Goal: Information Seeking & Learning: Learn about a topic

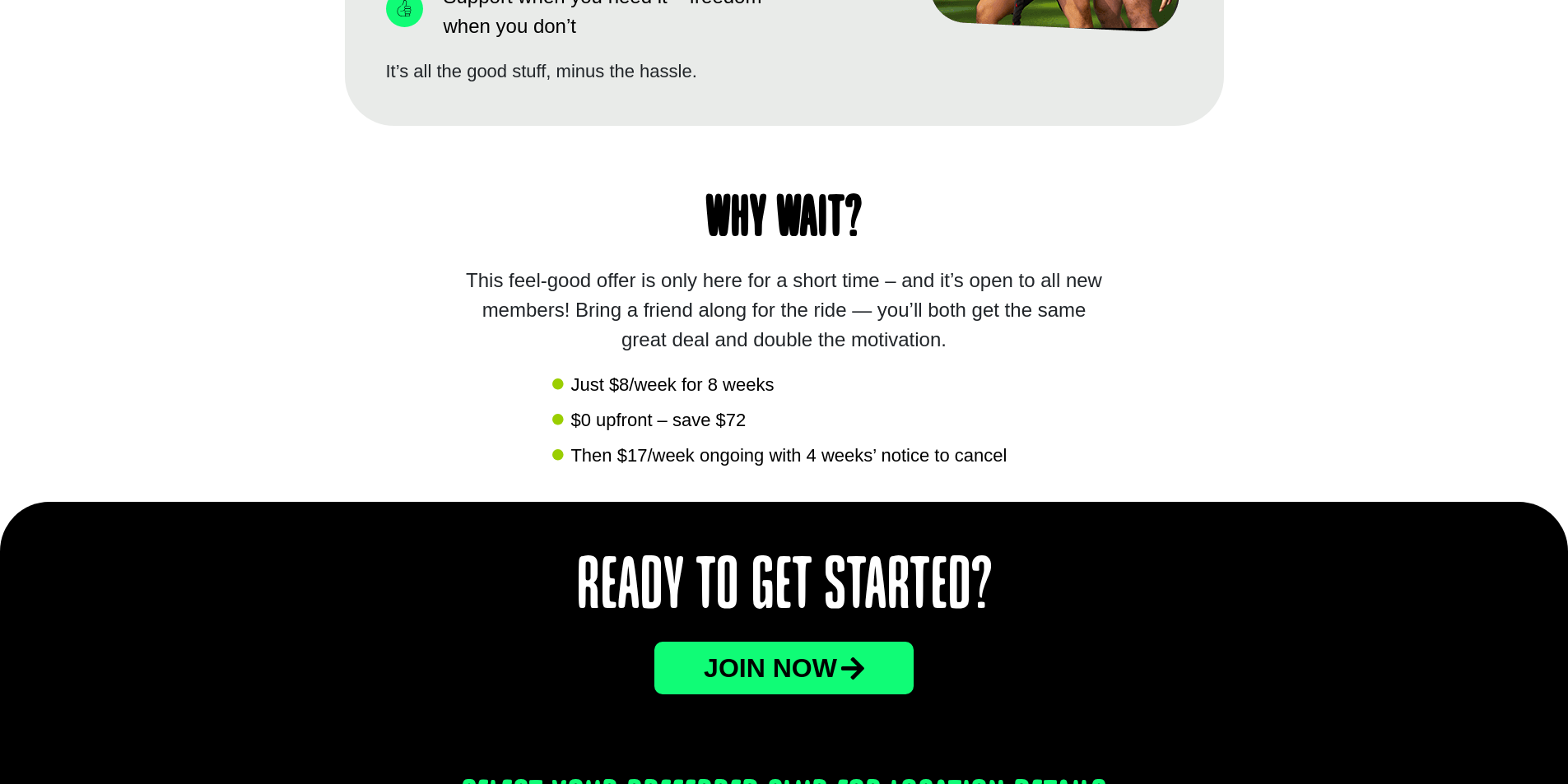
scroll to position [1892, 0]
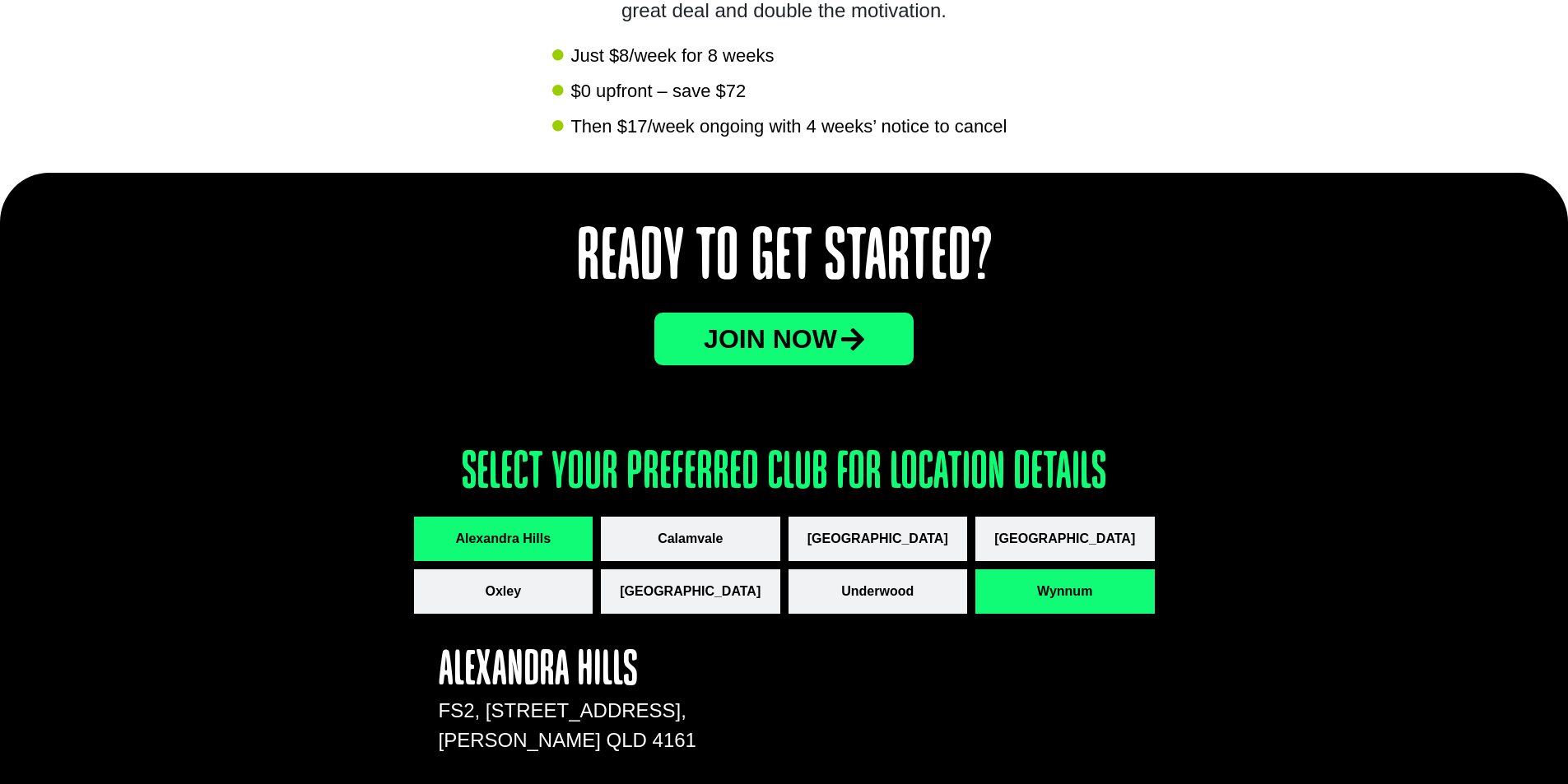
click at [1107, 591] on button "Wynnum" at bounding box center [1065, 591] width 179 height 44
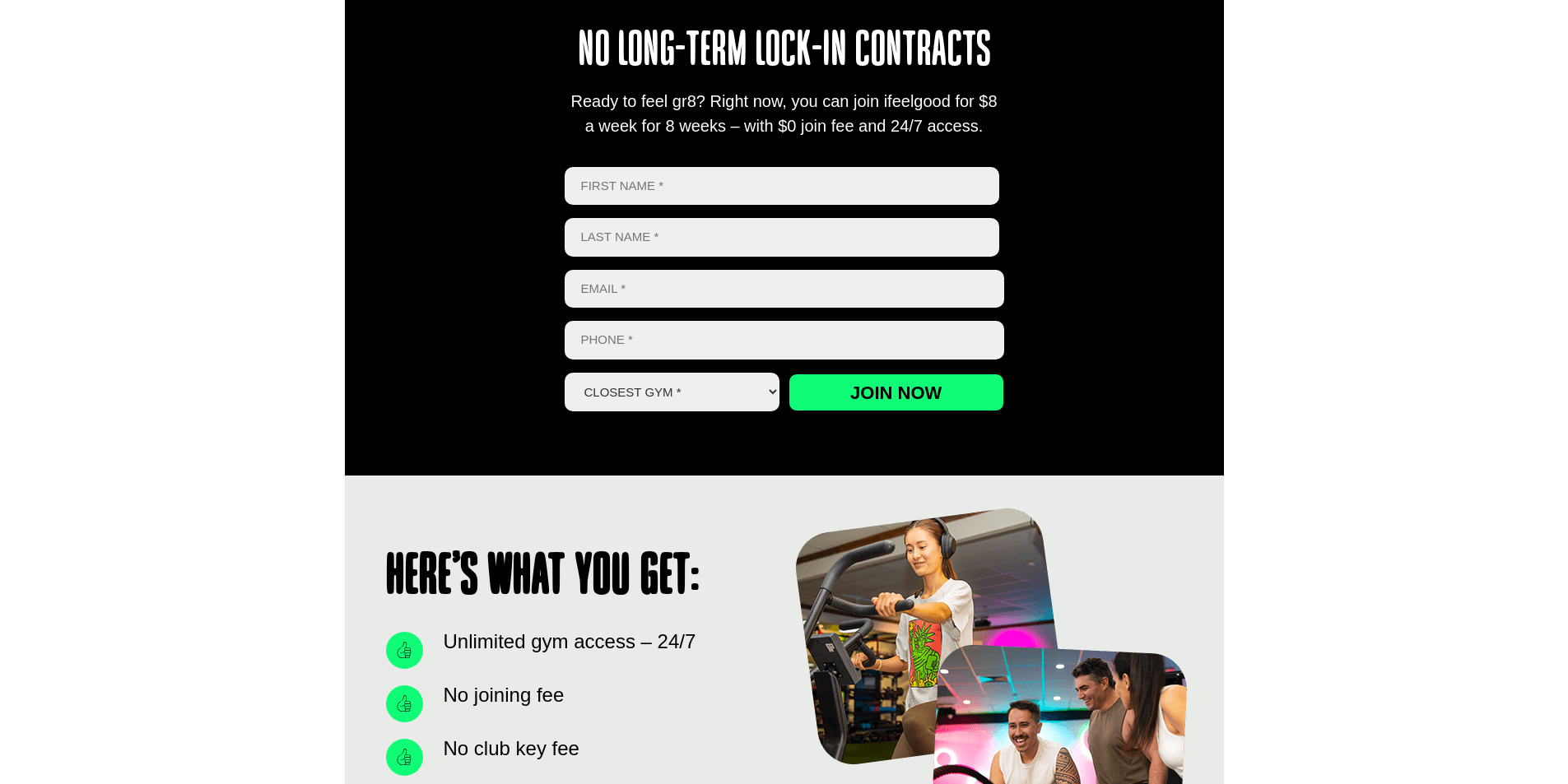
scroll to position [0, 0]
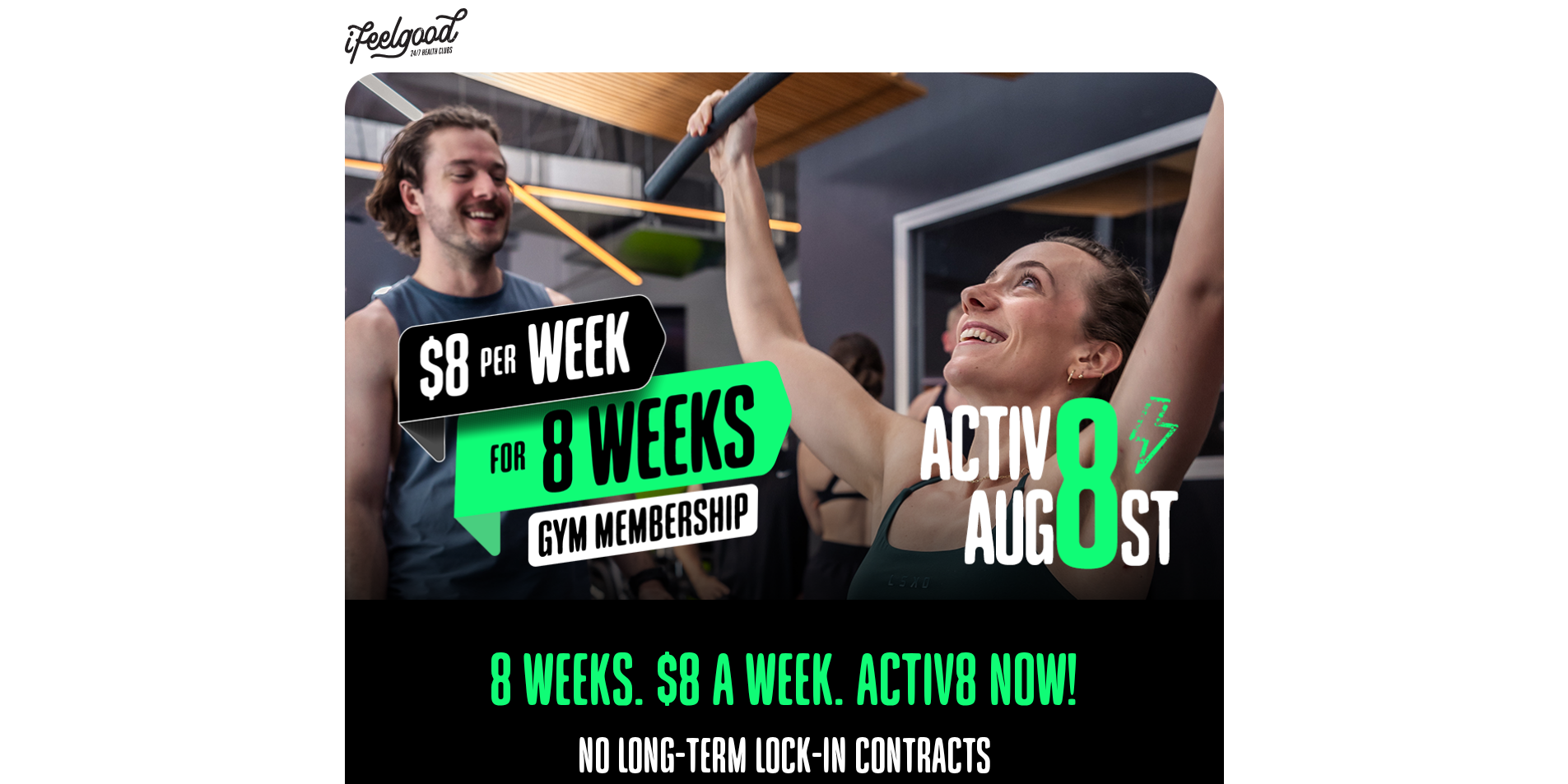
click at [484, 41] on div at bounding box center [784, 36] width 879 height 72
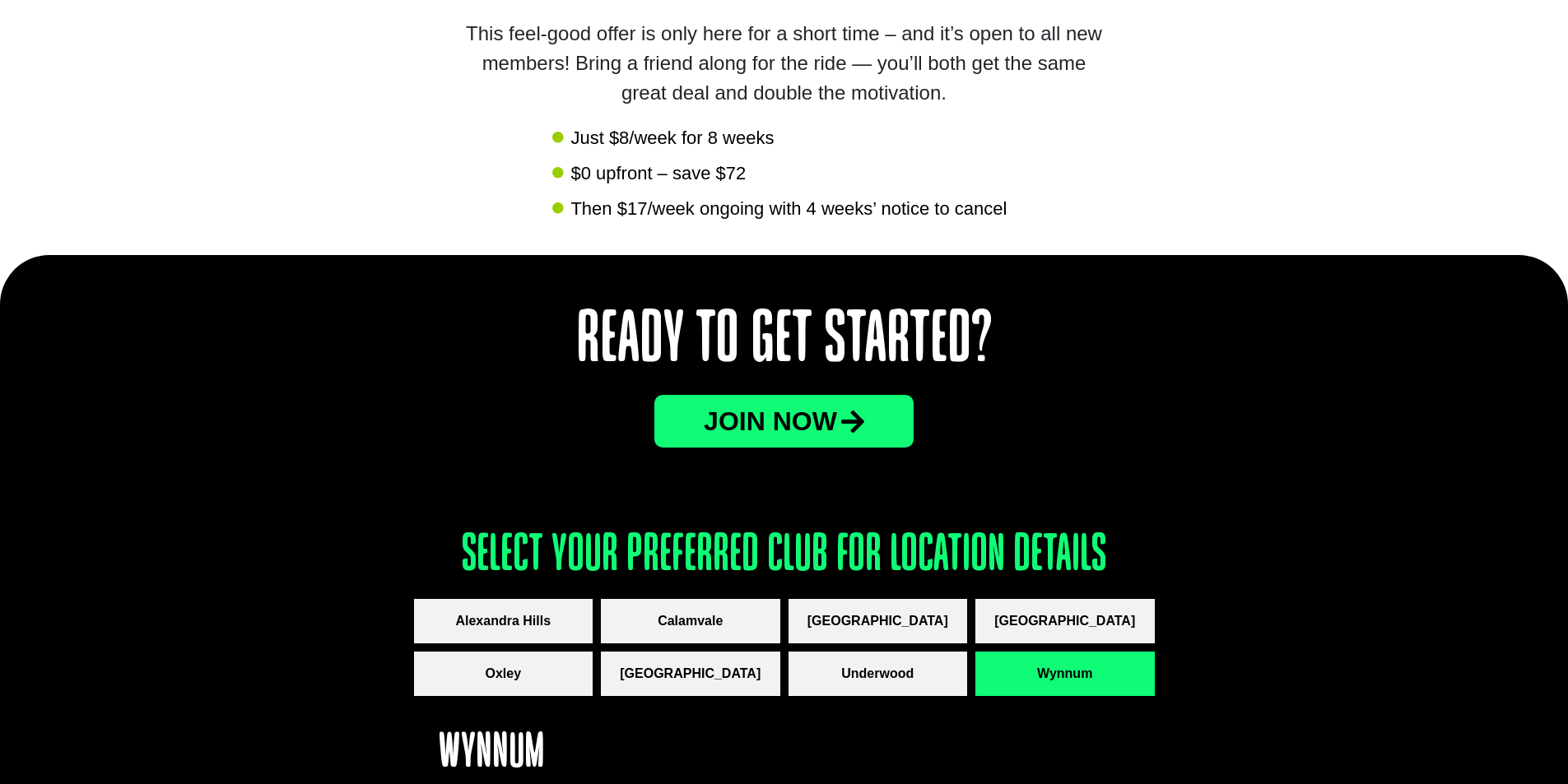
scroll to position [2765, 0]
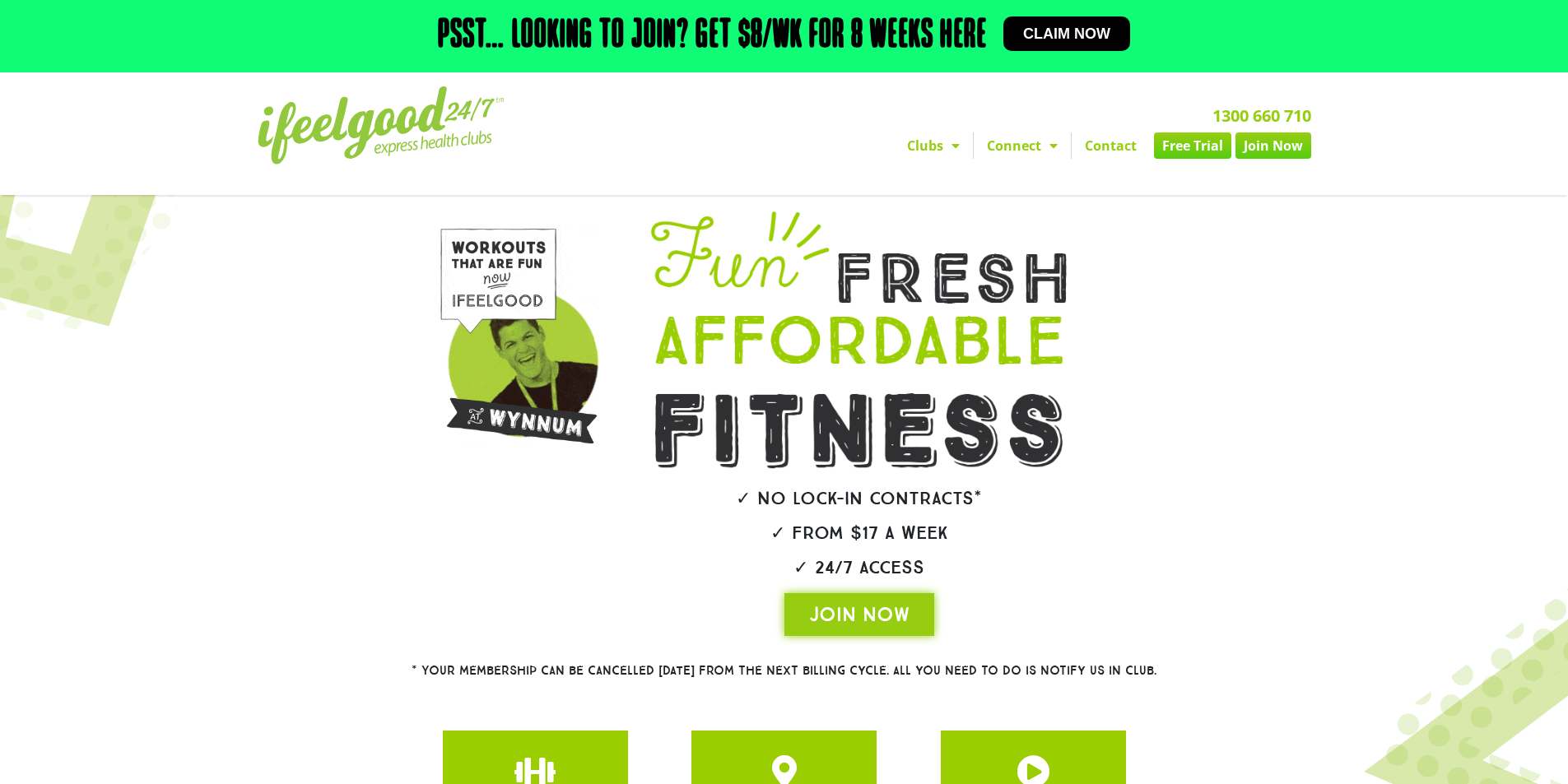
click at [950, 147] on span "Menu" at bounding box center [951, 146] width 17 height 30
click at [953, 145] on span "Menu" at bounding box center [951, 146] width 17 height 30
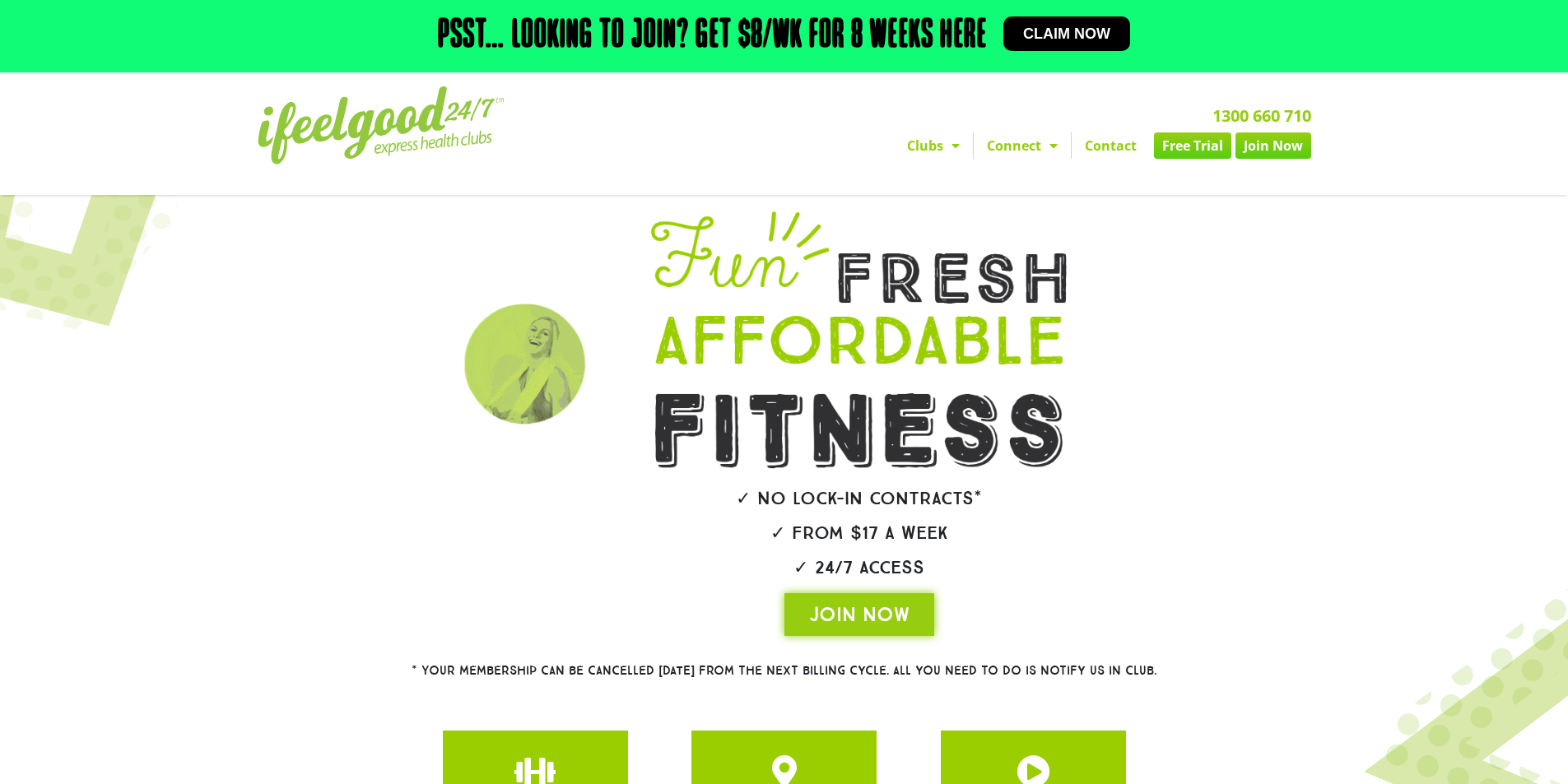
click at [1119, 149] on link "Contact" at bounding box center [1111, 145] width 78 height 26
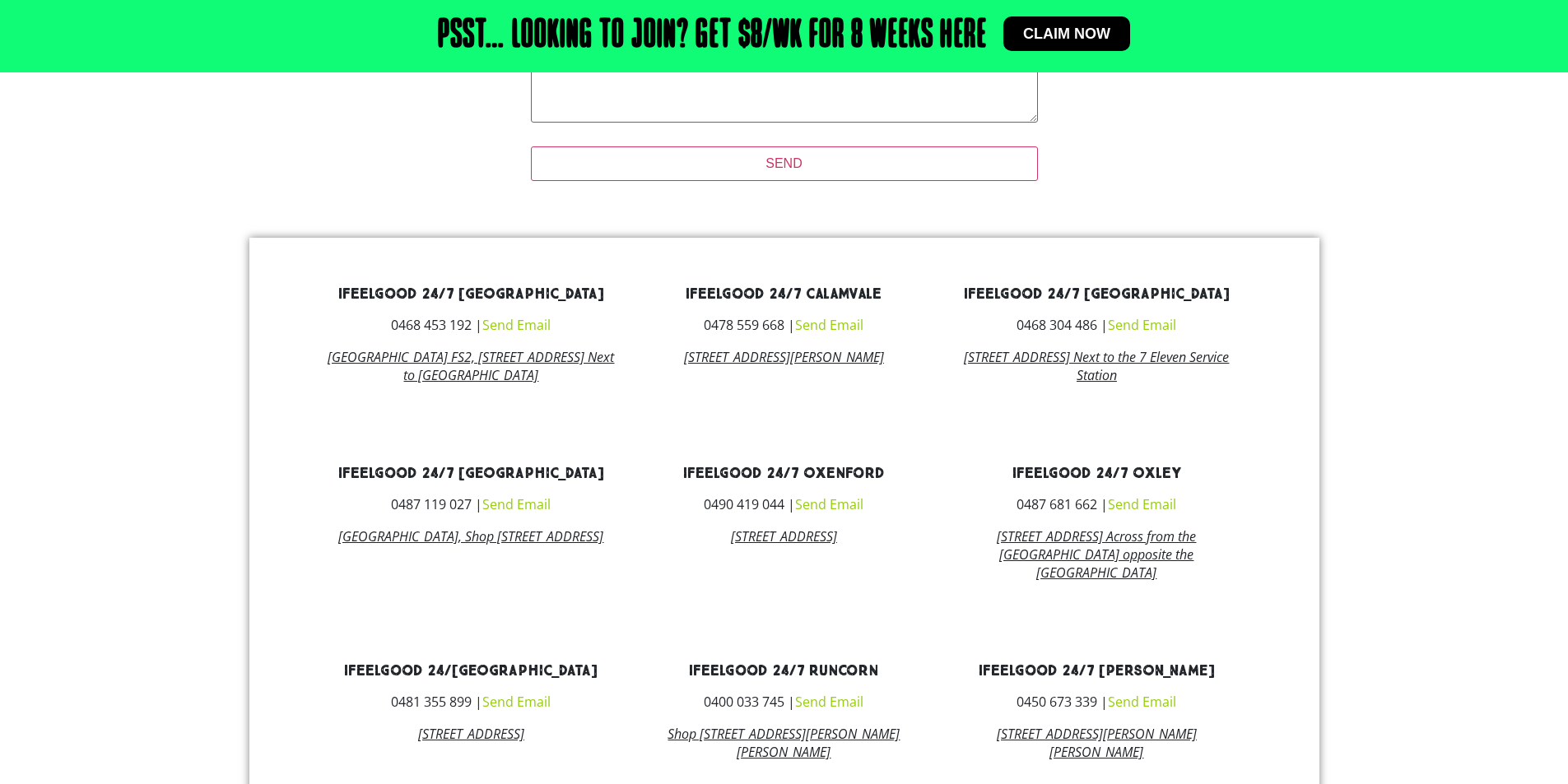
scroll to position [986, 0]
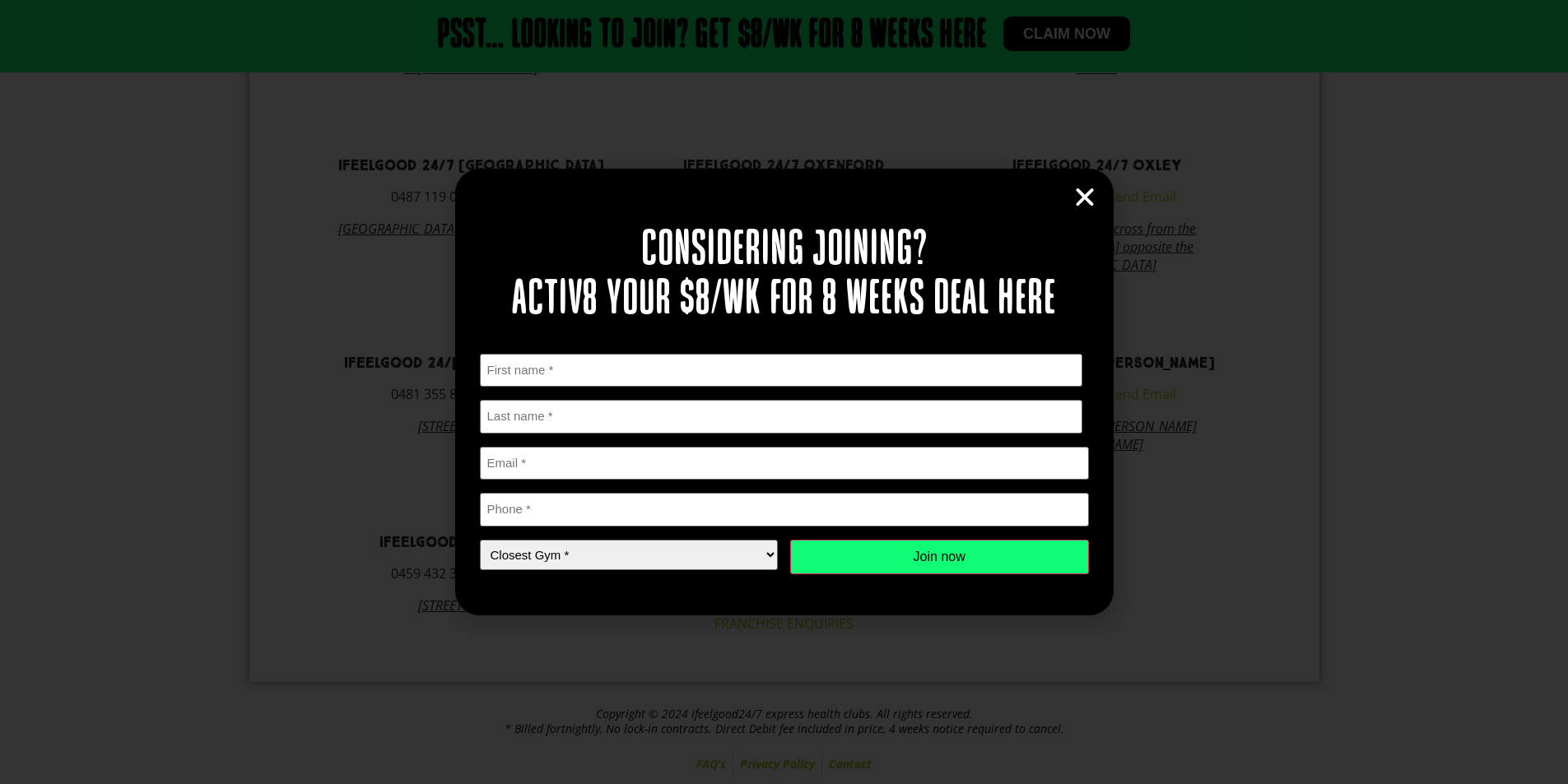
click at [1085, 198] on icon "Close" at bounding box center [1085, 197] width 24 height 24
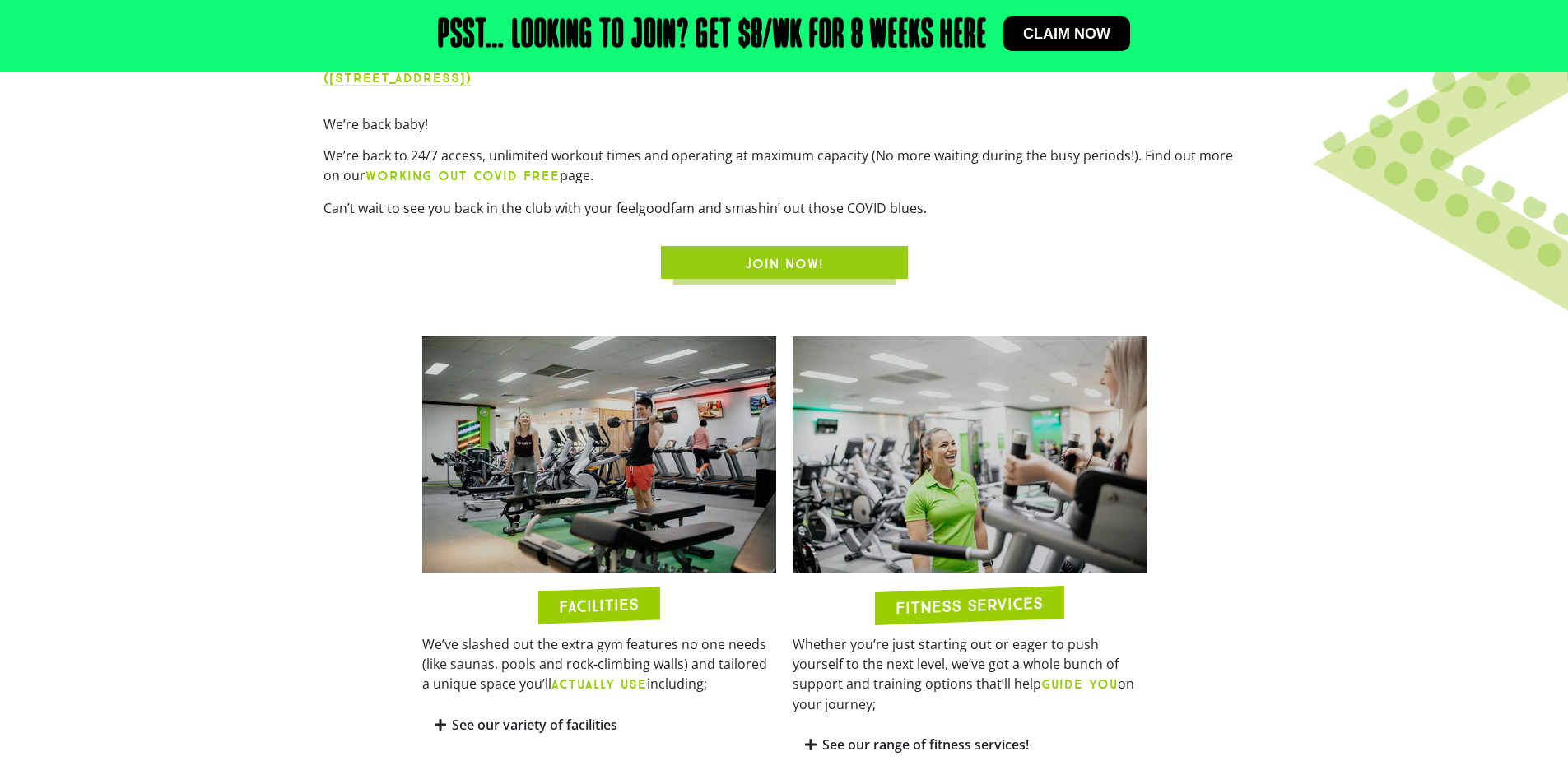
scroll to position [821, 0]
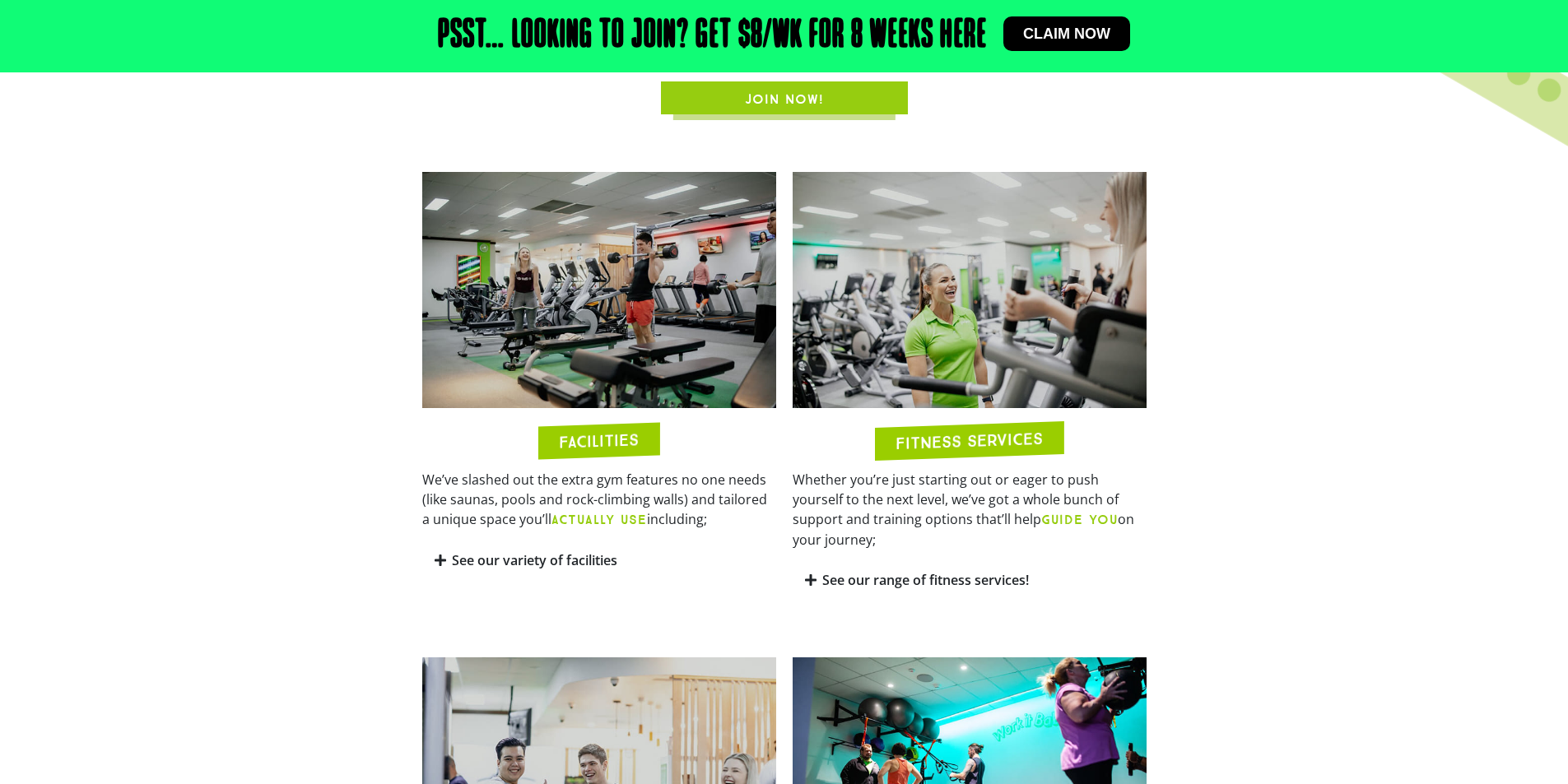
click at [584, 560] on link "See our variety of facilities" at bounding box center [535, 560] width 165 height 18
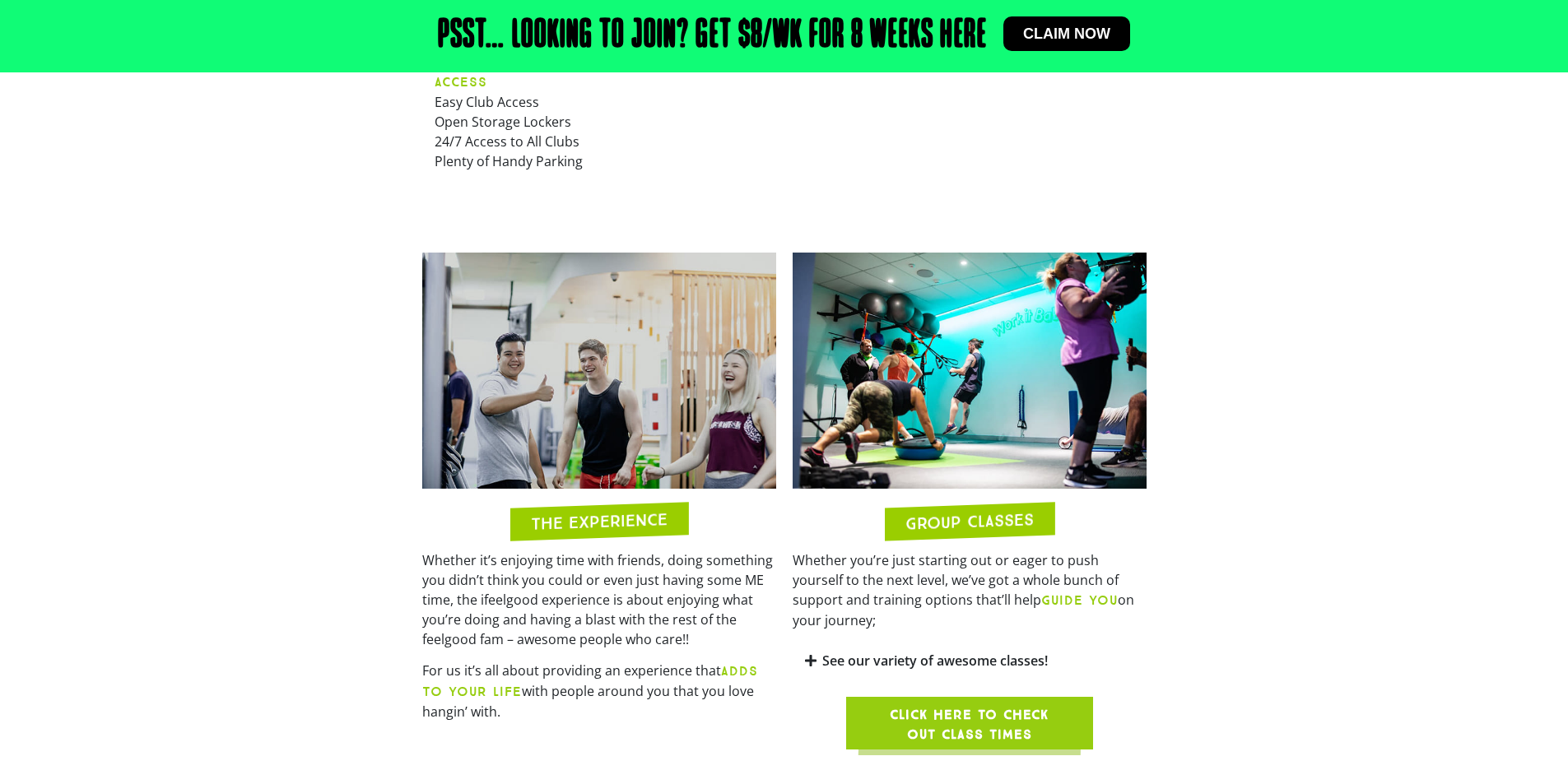
scroll to position [1809, 0]
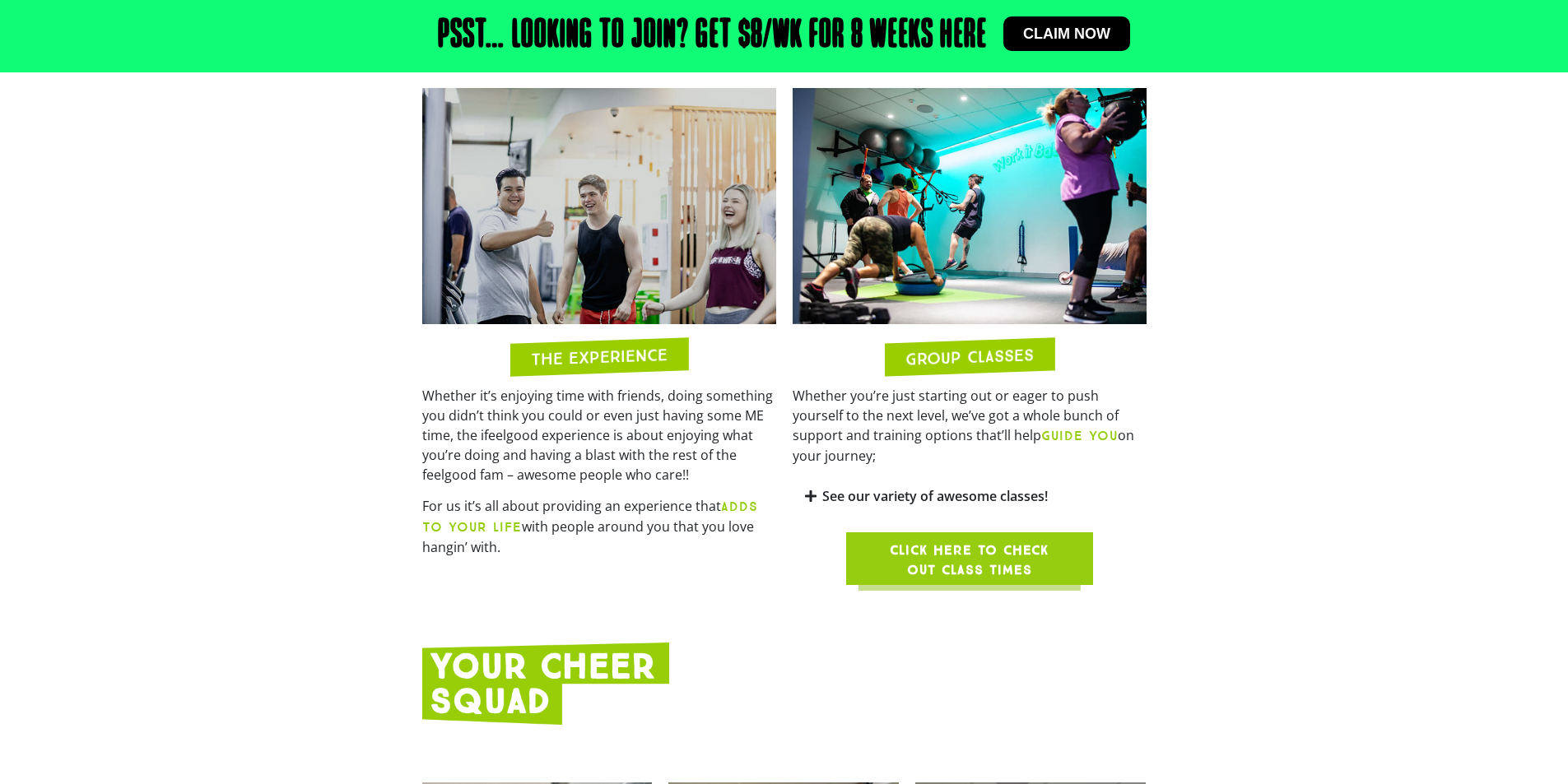
click at [871, 487] on link "See our variety of awesome classes!" at bounding box center [935, 495] width 225 height 18
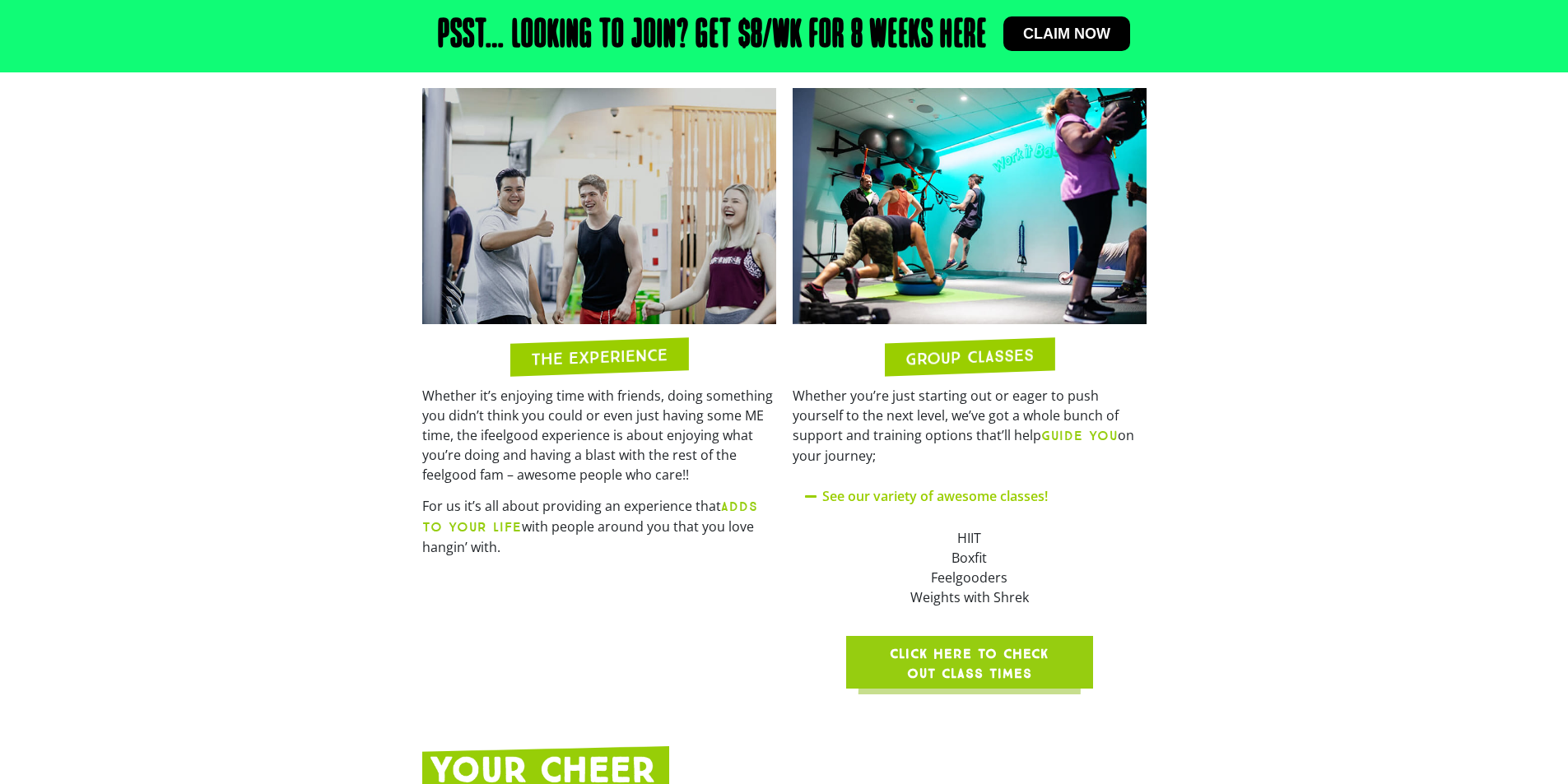
click at [868, 487] on link "See our variety of awesome classes!" at bounding box center [935, 495] width 225 height 18
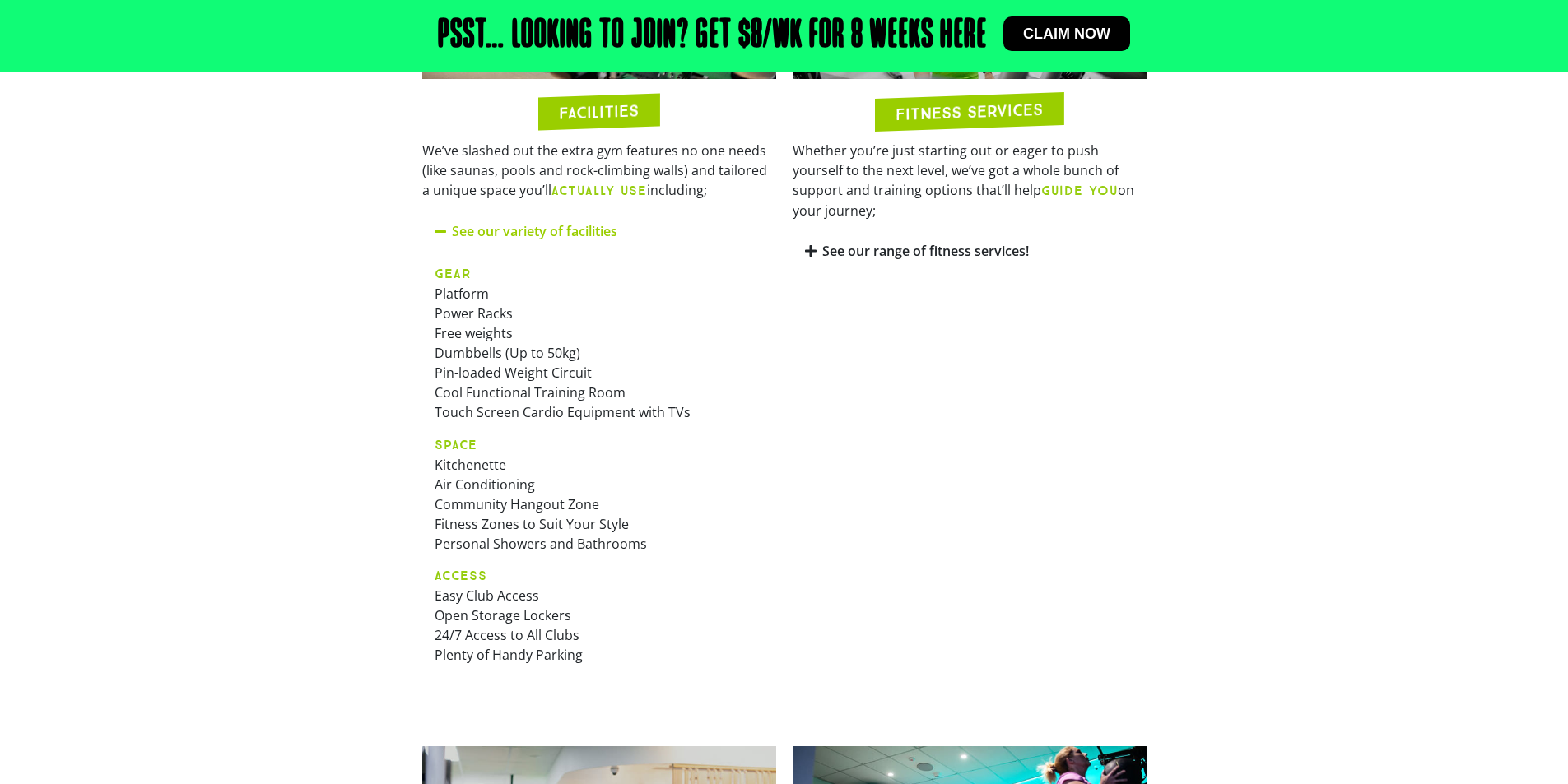
scroll to position [986, 0]
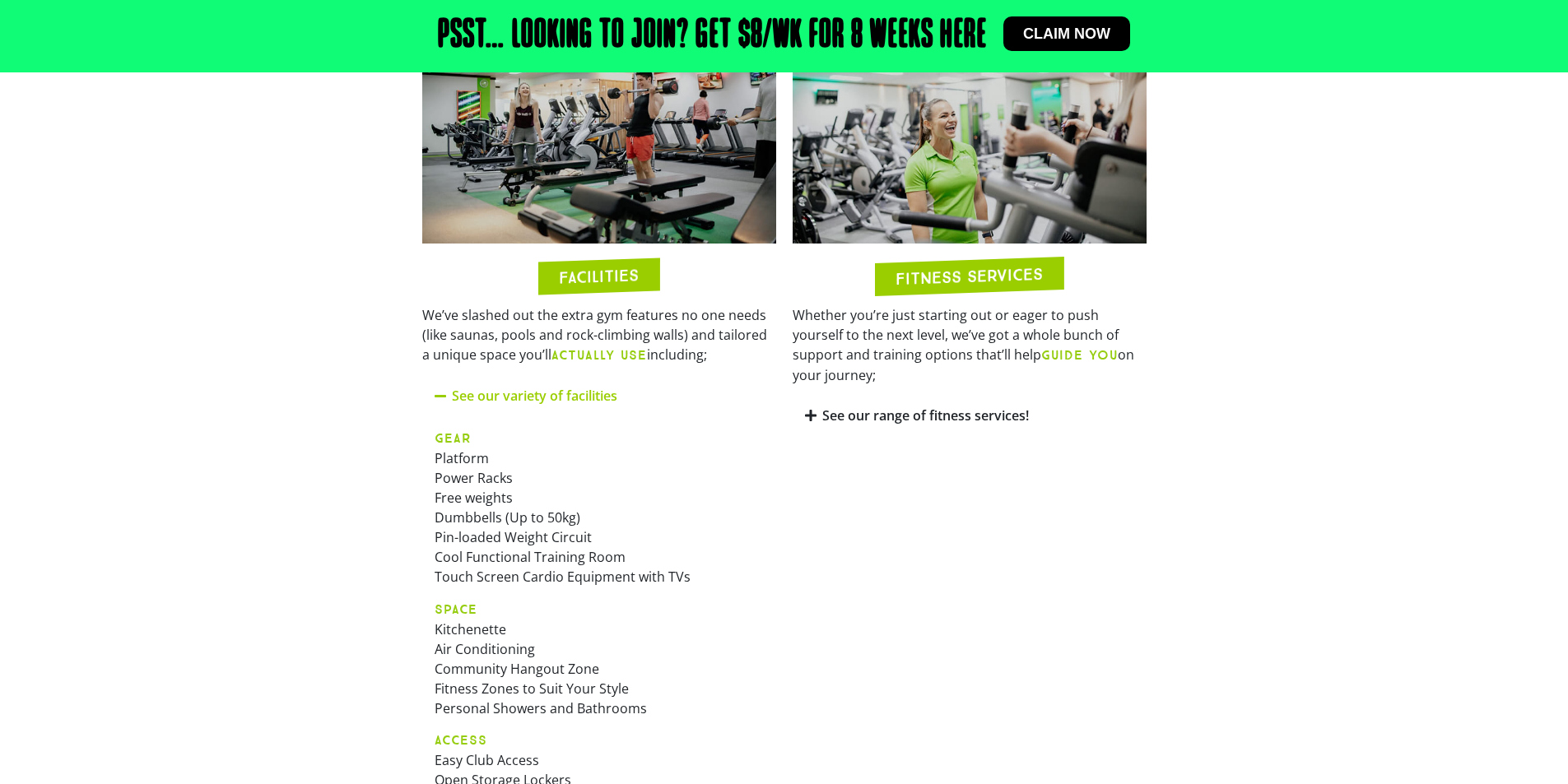
click at [872, 407] on link "See our range of fitness services!" at bounding box center [926, 415] width 207 height 18
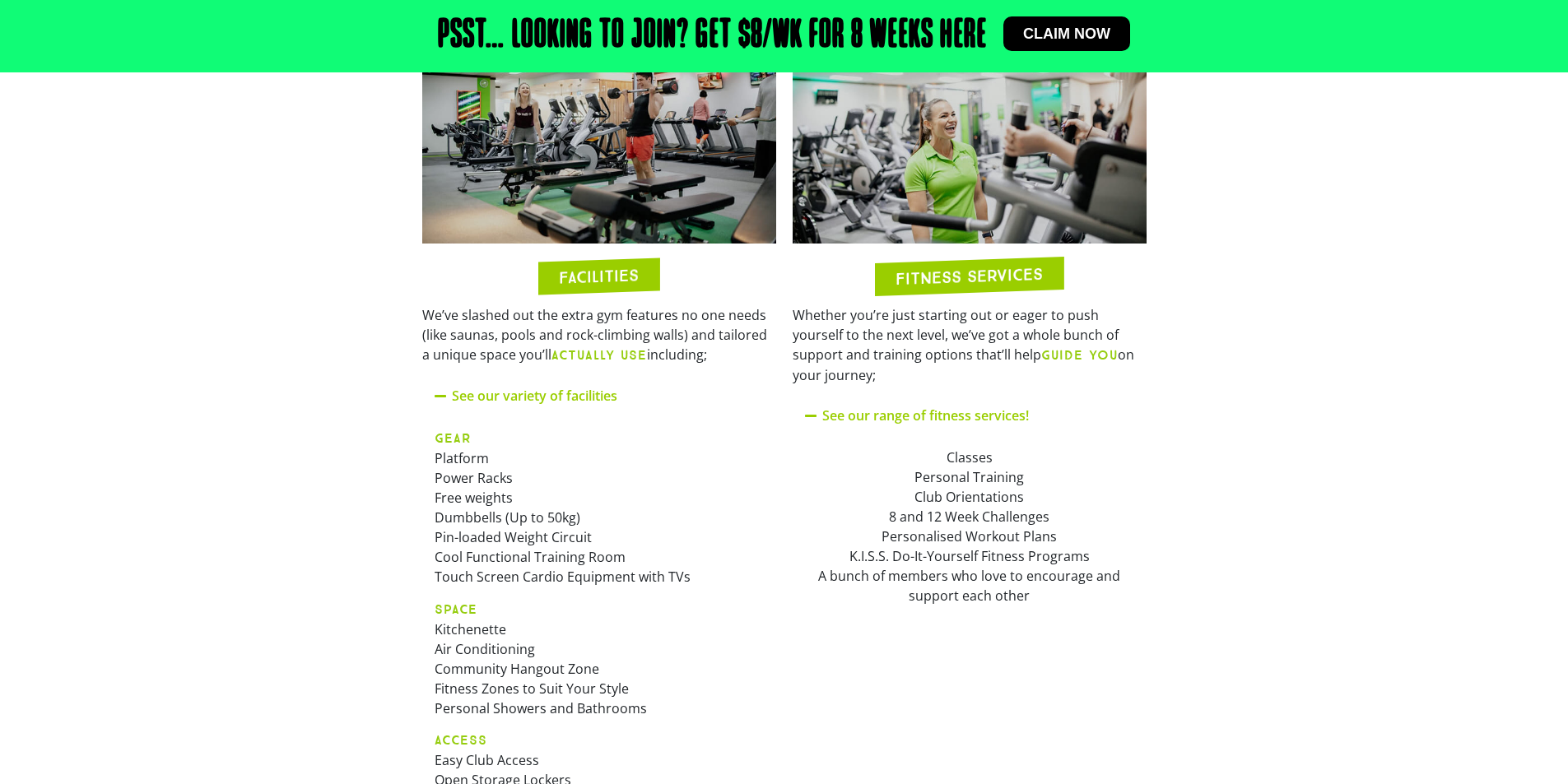
click at [608, 279] on h2 "FACILITIES" at bounding box center [599, 276] width 80 height 19
click at [585, 355] on b "ACTUALLY USE" at bounding box center [599, 355] width 96 height 16
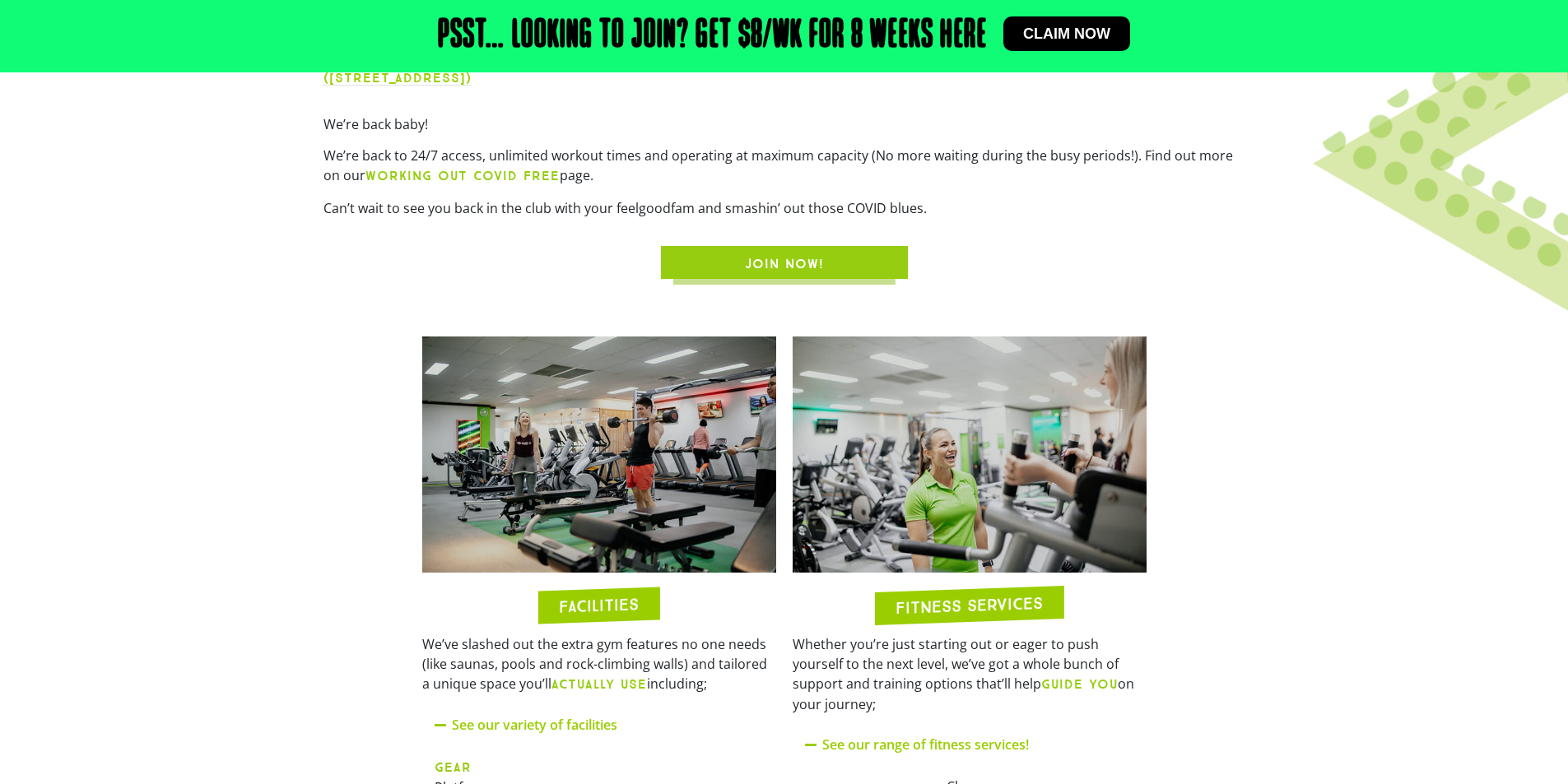
scroll to position [409, 0]
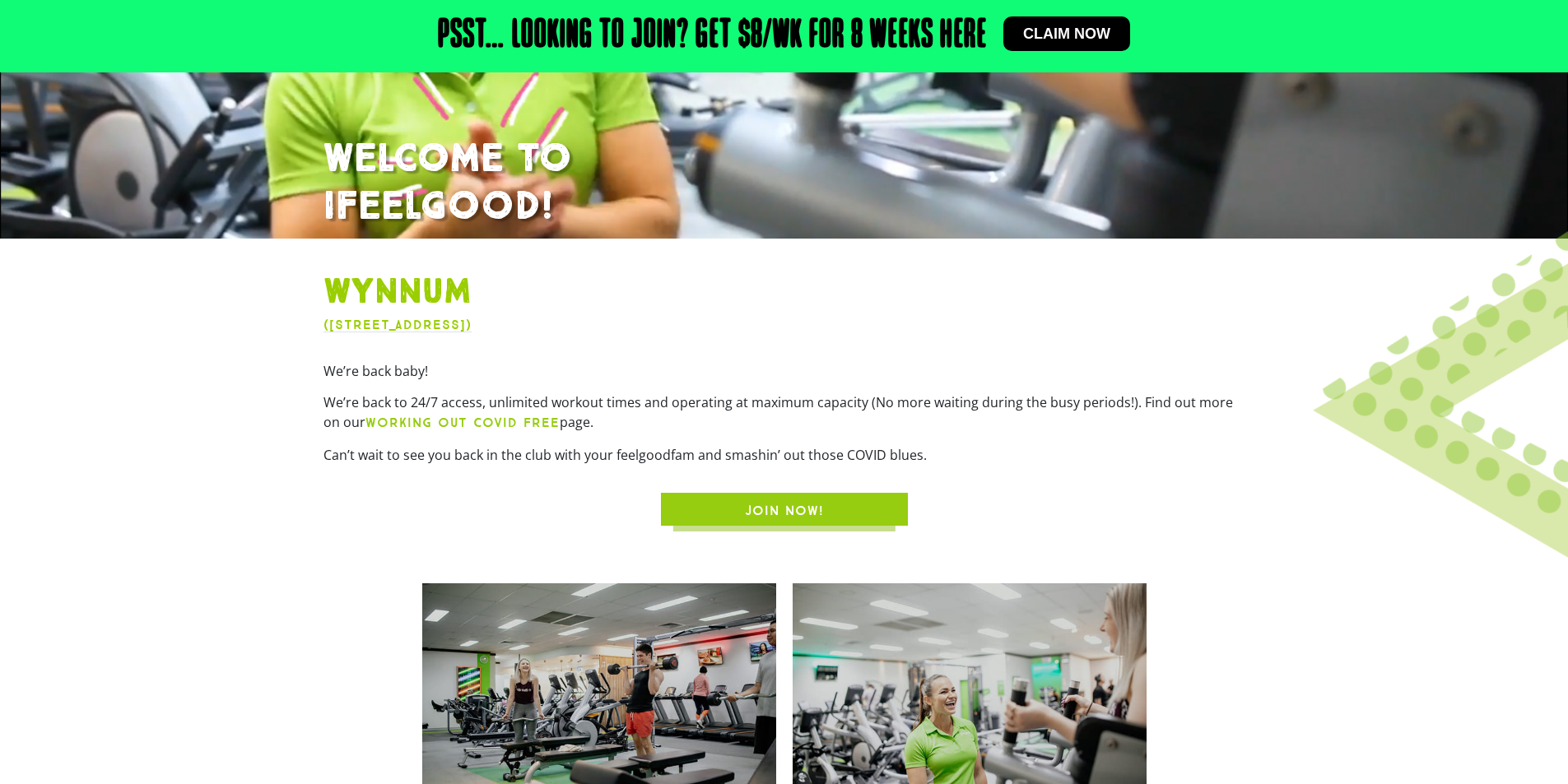
click at [481, 425] on b "WORKING OUT COVID FREE" at bounding box center [462, 422] width 194 height 16
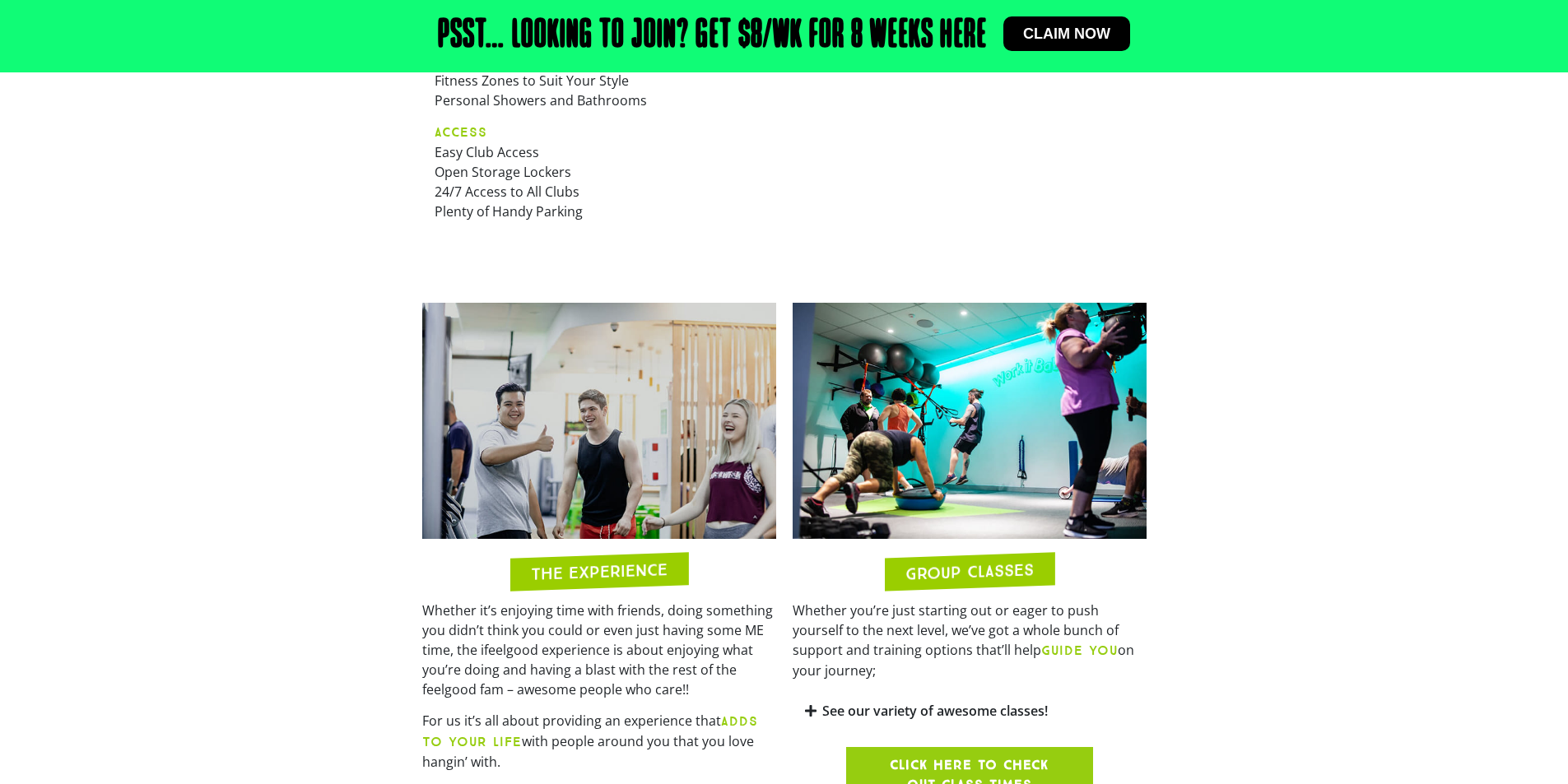
scroll to position [1347, 0]
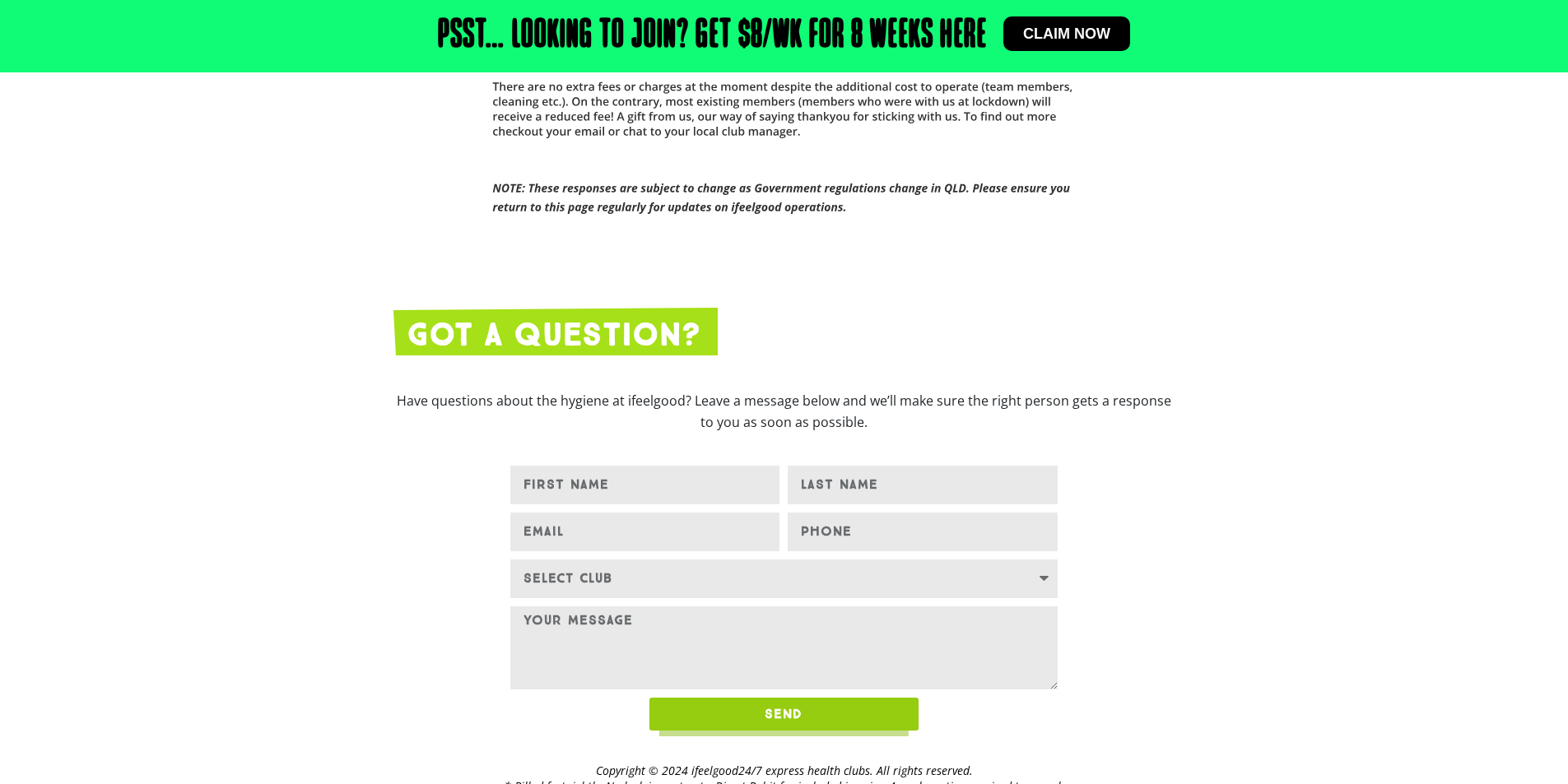
scroll to position [2855, 0]
